Goal: Task Accomplishment & Management: Manage account settings

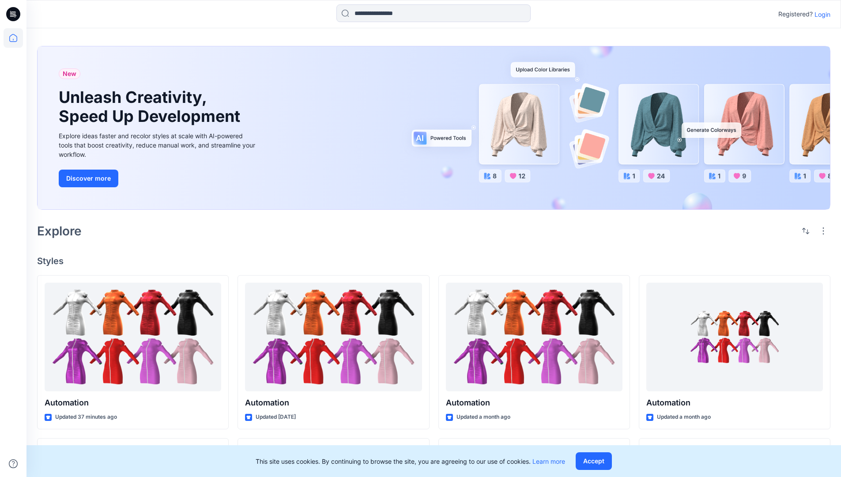
click at [820, 14] on p "Login" at bounding box center [823, 14] width 16 height 9
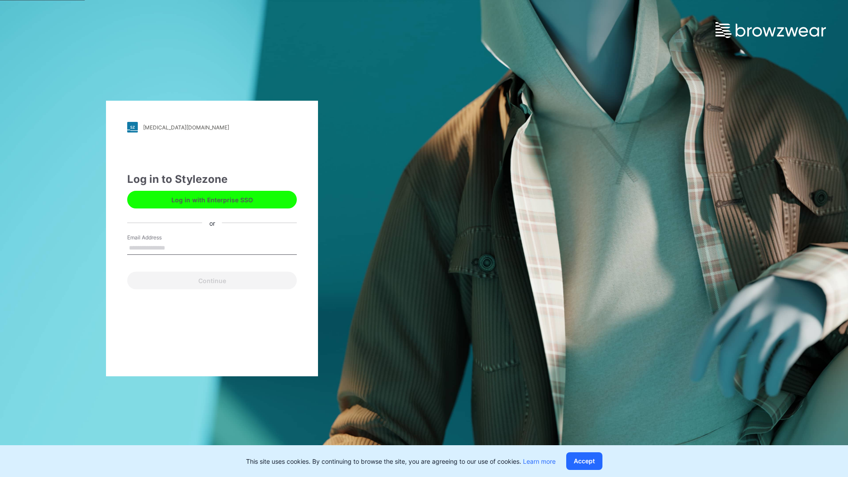
click at [174, 247] on input "Email Address" at bounding box center [212, 248] width 170 height 13
type input "**"
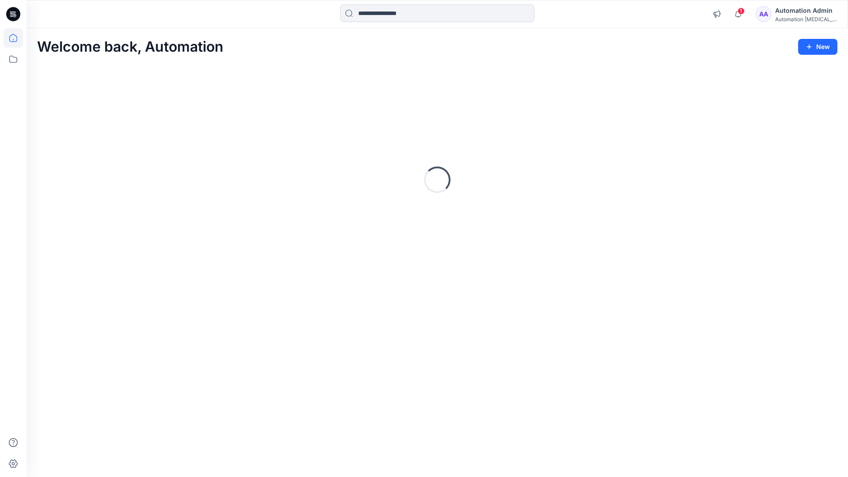
click at [17, 38] on icon at bounding box center [13, 38] width 8 height 8
click at [794, 9] on div "Automation Admin" at bounding box center [806, 10] width 62 height 11
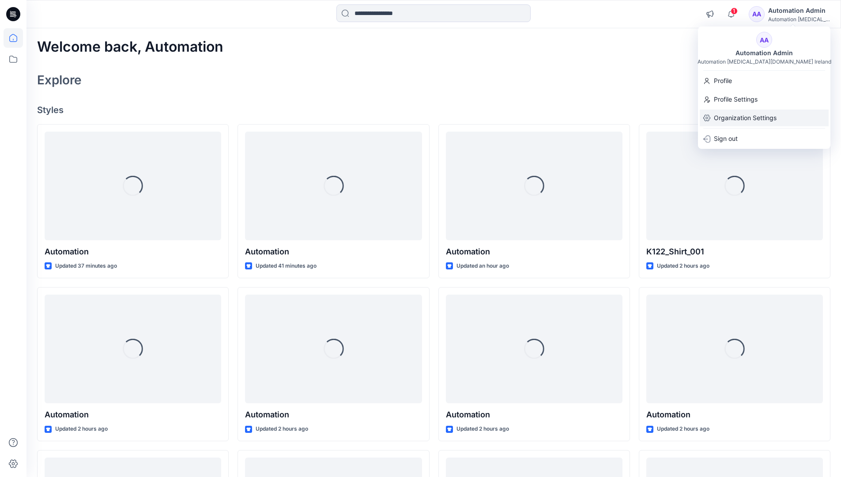
click at [746, 116] on p "Organization Settings" at bounding box center [745, 118] width 63 height 17
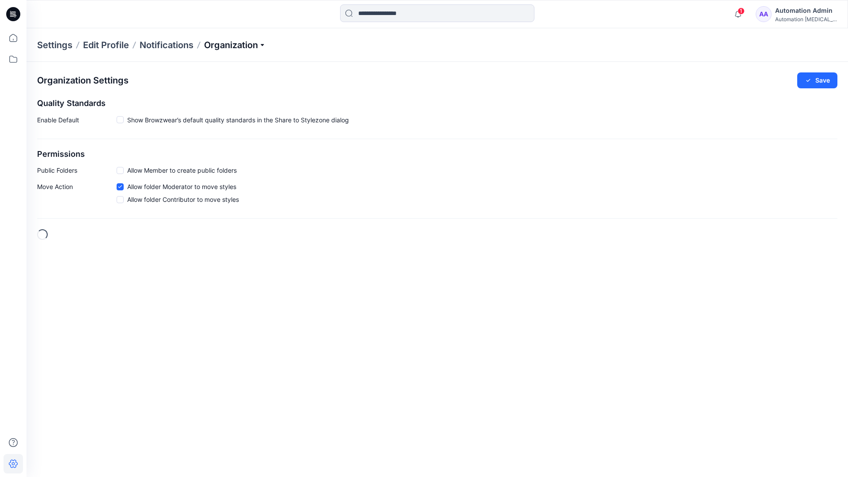
click at [237, 47] on p "Organization" at bounding box center [235, 45] width 62 height 12
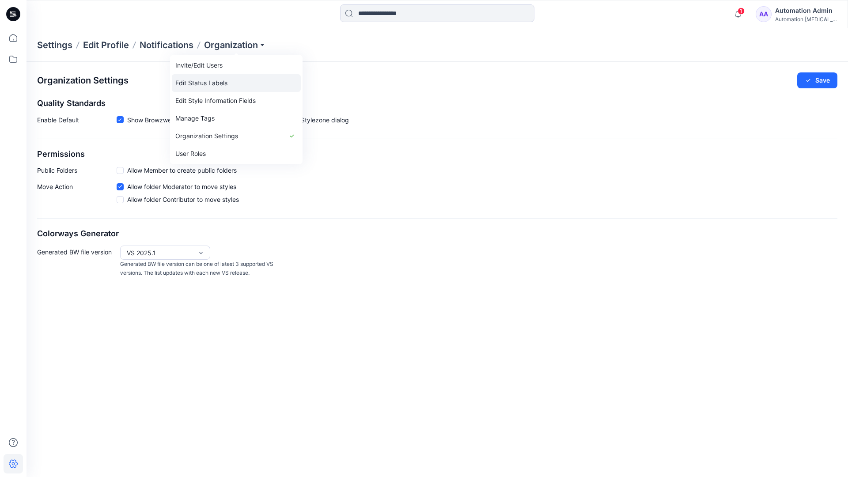
click at [198, 83] on link "Edit Status Labels" at bounding box center [236, 83] width 129 height 18
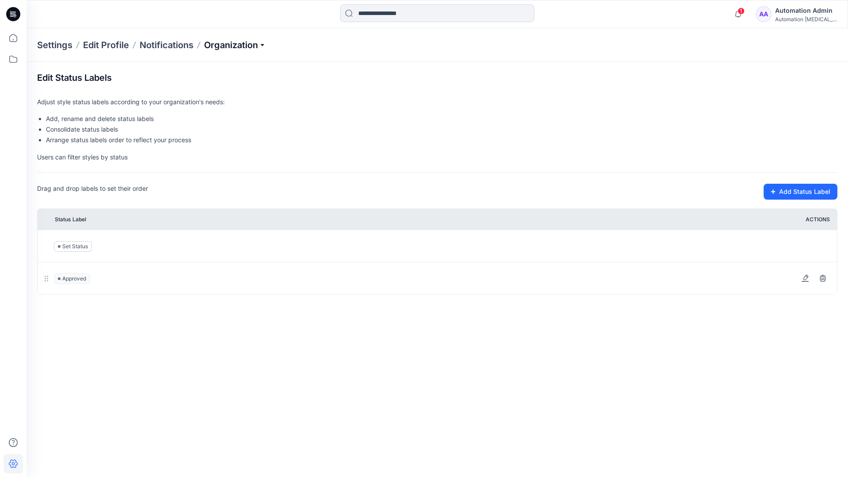
click at [235, 45] on p "Organization" at bounding box center [235, 45] width 62 height 12
click at [236, 42] on p "Organization" at bounding box center [235, 45] width 62 height 12
click at [391, 15] on input at bounding box center [437, 13] width 194 height 18
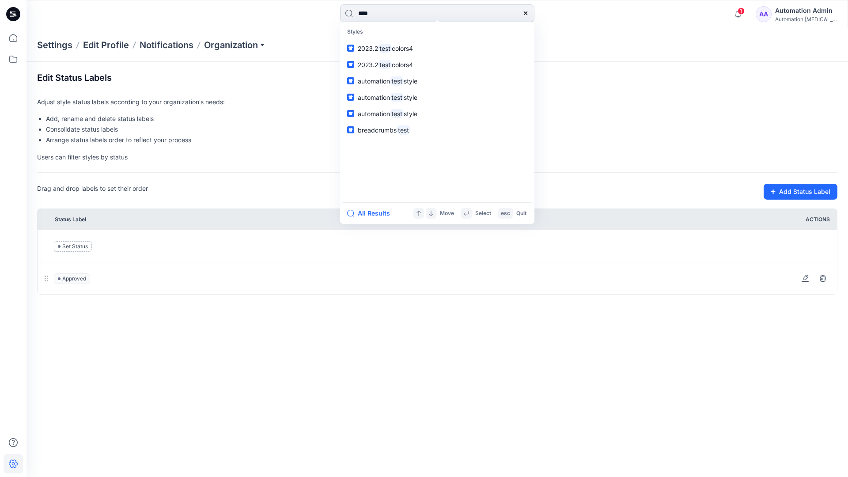
type input "****"
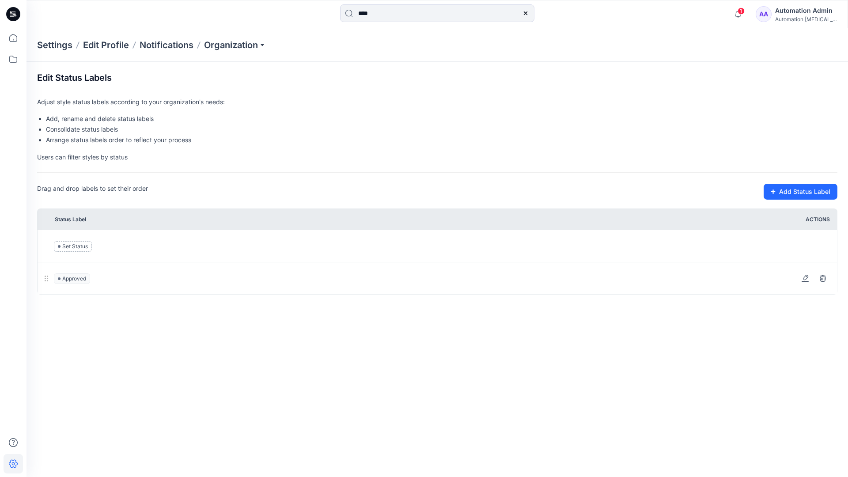
click at [525, 12] on icon at bounding box center [525, 13] width 4 height 4
